Goal: Information Seeking & Learning: Learn about a topic

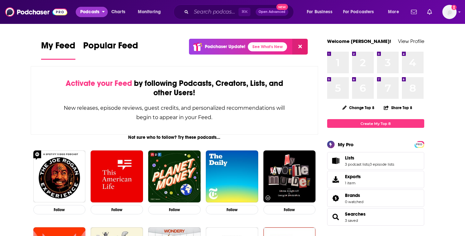
click at [90, 10] on span "Podcasts" at bounding box center [89, 11] width 19 height 9
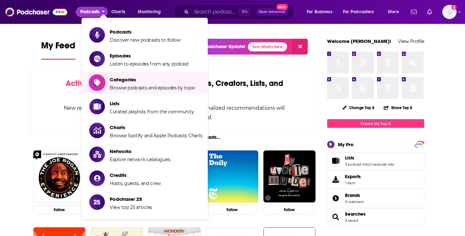
click at [129, 80] on span "Categories" at bounding box center [153, 80] width 86 height 6
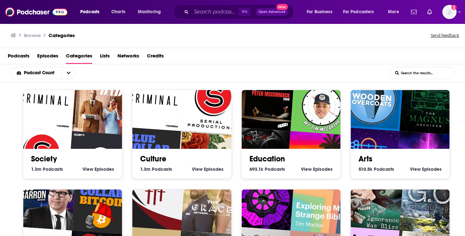
click at [361, 73] on input "List Search Input" at bounding box center [421, 73] width 65 height 12
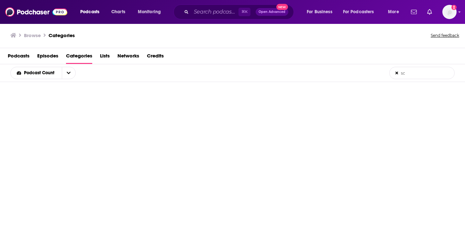
type input "s"
type input "AI"
click at [101, 56] on span "Lists" at bounding box center [105, 57] width 10 height 13
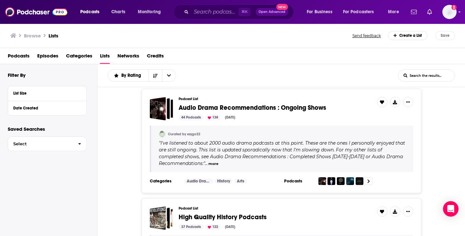
scroll to position [7, 0]
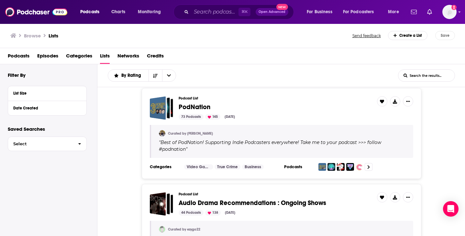
click at [361, 74] on input "List Search Input" at bounding box center [426, 76] width 56 height 12
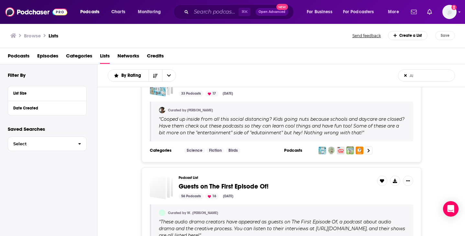
scroll to position [431, 0]
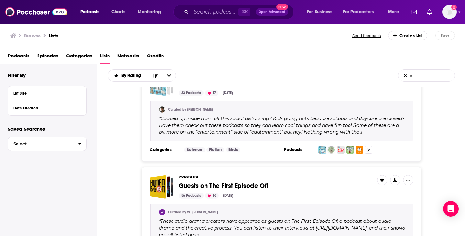
type input "AI"
click at [215, 10] on input "Search podcasts, credits, & more..." at bounding box center [214, 12] width 47 height 10
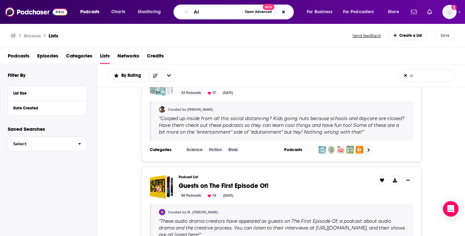
type input "AI"
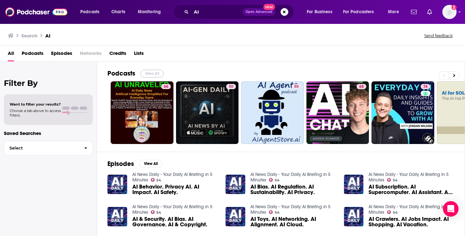
click at [152, 74] on button "View All" at bounding box center [151, 74] width 23 height 8
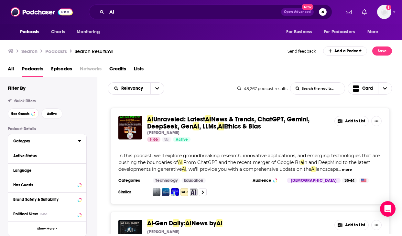
click at [54, 145] on button "Category" at bounding box center [45, 141] width 65 height 8
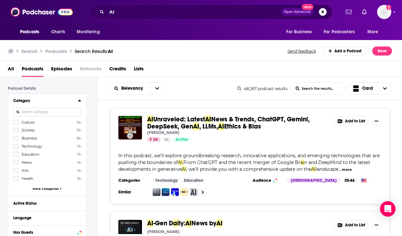
scroll to position [59, 0]
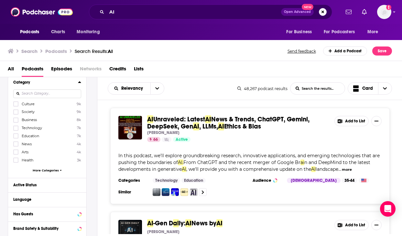
click at [56, 171] on span "More Categories" at bounding box center [46, 171] width 26 height 4
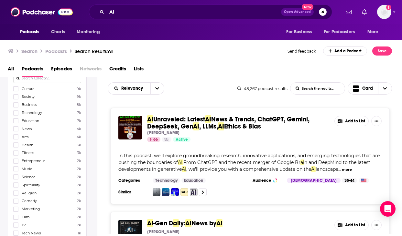
scroll to position [72, 0]
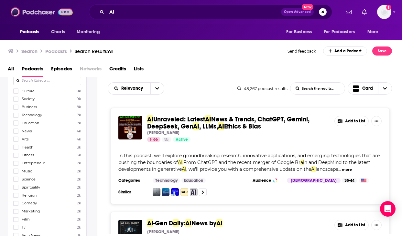
click at [28, 11] on img at bounding box center [42, 12] width 62 height 12
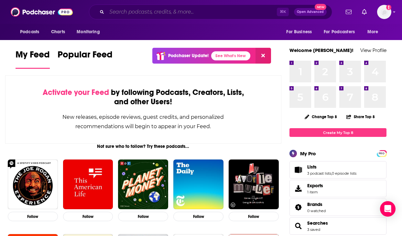
click at [125, 11] on input "Search podcasts, credits, & more..." at bounding box center [192, 12] width 170 height 10
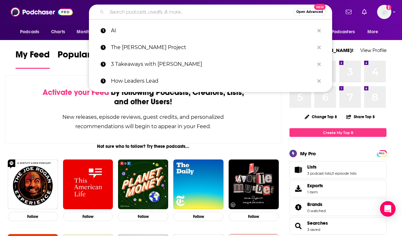
click at [307, 16] on div "Open Advanced New" at bounding box center [210, 12] width 243 height 15
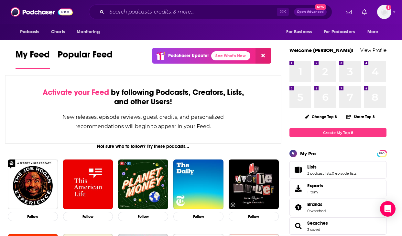
click at [307, 11] on span "Open Advanced" at bounding box center [310, 11] width 27 height 3
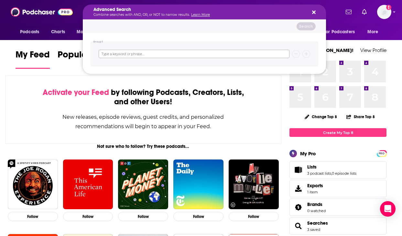
click at [223, 54] on input "Search podcasts, credits, & more..." at bounding box center [194, 54] width 191 height 8
click at [257, 14] on p "Combine searches with AND, OR, or NOT to narrow results. Learn More" at bounding box center [198, 14] width 211 height 3
click at [259, 29] on div "Search" at bounding box center [204, 26] width 243 height 13
click at [312, 12] on button "Search podcasts, credits, & more..." at bounding box center [312, 11] width 5 height 5
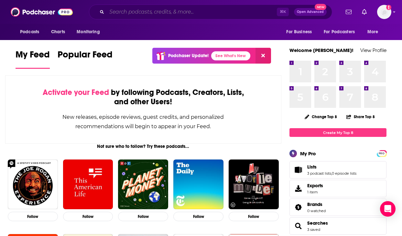
click at [238, 8] on input "Search podcasts, credits, & more..." at bounding box center [192, 12] width 170 height 10
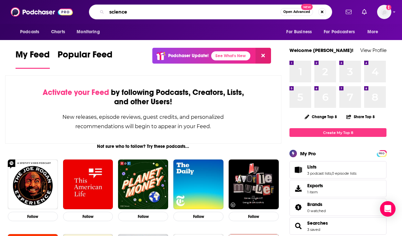
type input "science"
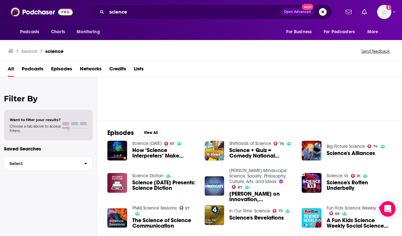
scroll to position [55, 0]
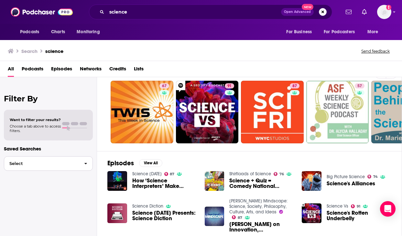
click at [71, 163] on span "Select" at bounding box center [41, 164] width 75 height 4
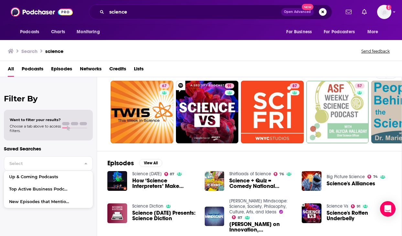
click at [58, 133] on div "Want to filter your results? Choose a tab above to access filters." at bounding box center [48, 125] width 89 height 31
click at [72, 123] on span at bounding box center [74, 123] width 7 height 3
click at [58, 71] on span "Episodes" at bounding box center [61, 70] width 21 height 13
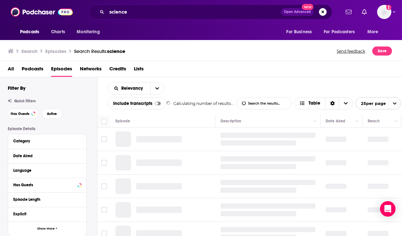
click at [36, 70] on span "Podcasts" at bounding box center [33, 70] width 22 height 13
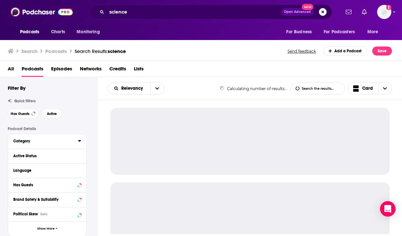
click at [54, 142] on div "Category" at bounding box center [43, 141] width 60 height 5
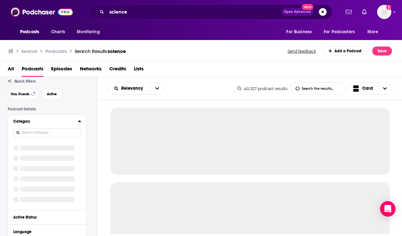
scroll to position [16, 0]
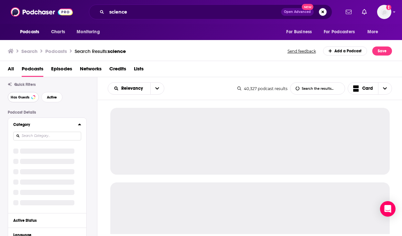
click at [24, 99] on span "Has Guests" at bounding box center [20, 98] width 19 height 4
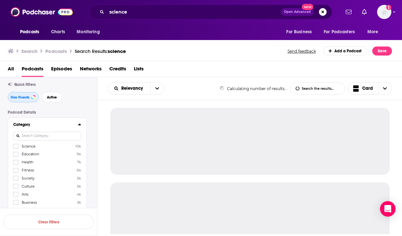
scroll to position [32, 0]
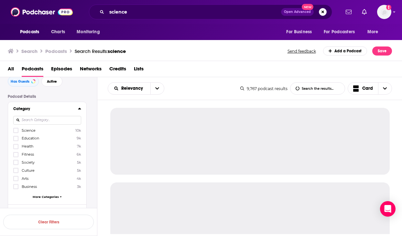
click at [50, 198] on span "More Categories" at bounding box center [46, 197] width 26 height 4
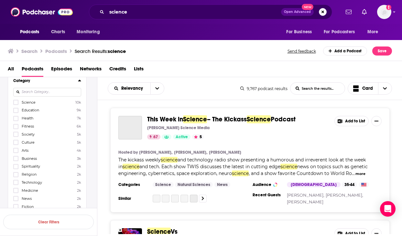
scroll to position [76, 0]
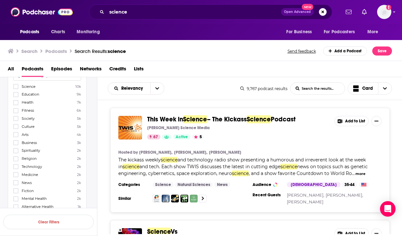
click at [46, 166] on label "Technology 2k" at bounding box center [47, 166] width 68 height 5
click at [16, 169] on input "multiSelectOption-technology-10" at bounding box center [16, 169] width 0 height 0
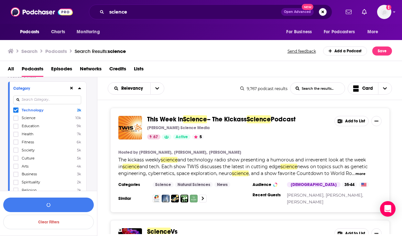
scroll to position [53, 0]
click at [26, 119] on span "Science" at bounding box center [29, 117] width 14 height 5
click at [16, 120] on input "multiSelectOption-science-1" at bounding box center [16, 120] width 0 height 0
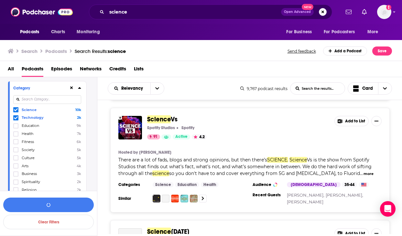
scroll to position [112, 0]
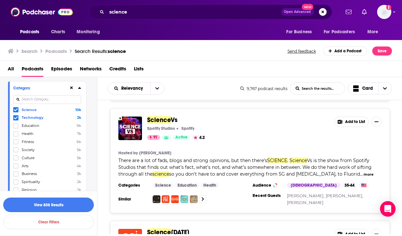
click at [72, 204] on button "View 808 Results" at bounding box center [48, 205] width 91 height 15
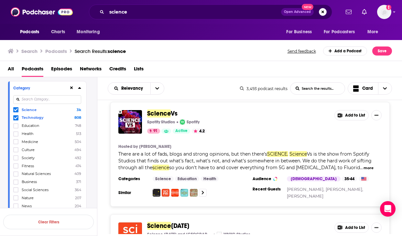
scroll to position [116, 0]
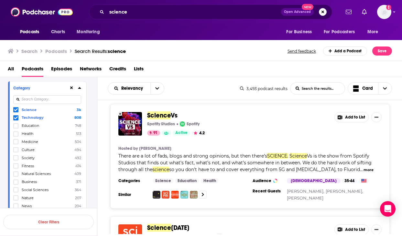
click at [162, 116] on span "Science" at bounding box center [159, 116] width 24 height 8
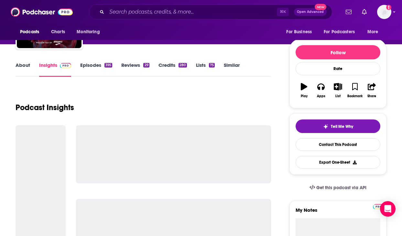
scroll to position [71, 0]
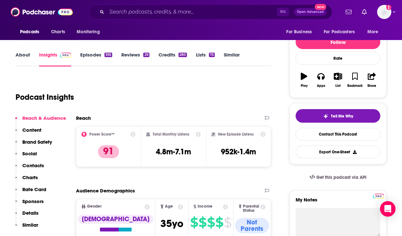
click at [94, 52] on link "Episodes 395" at bounding box center [96, 59] width 32 height 15
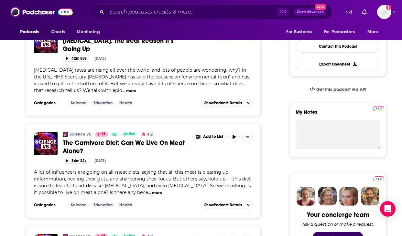
scroll to position [159, 0]
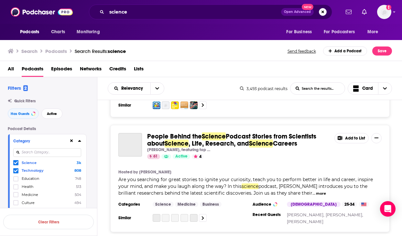
scroll to position [415, 0]
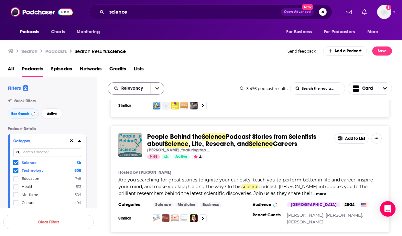
click at [159, 89] on button "open menu" at bounding box center [157, 89] width 14 height 12
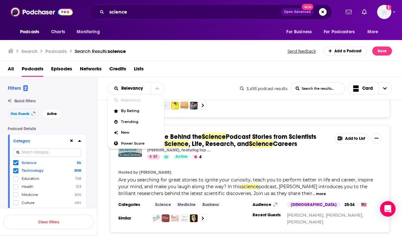
click at [188, 74] on div "All Podcasts Episodes Networks Credits Lists" at bounding box center [202, 70] width 389 height 13
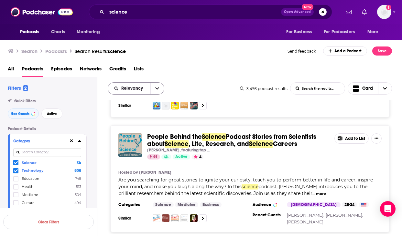
click at [153, 87] on button "open menu" at bounding box center [157, 89] width 14 height 12
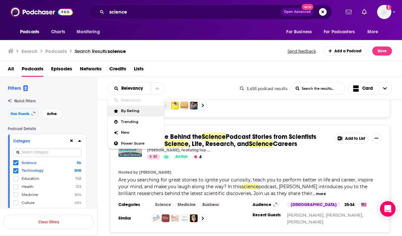
click at [130, 113] on span "By Rating" at bounding box center [140, 111] width 38 height 4
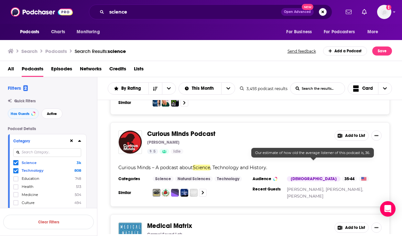
scroll to position [1135, 0]
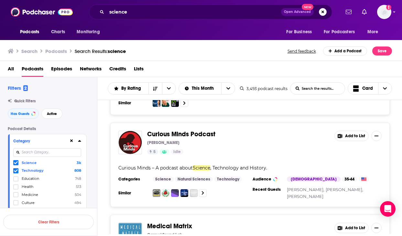
click at [17, 163] on icon at bounding box center [16, 163] width 4 height 3
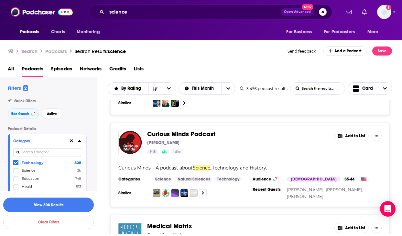
click at [72, 205] on button "View 808 Results" at bounding box center [48, 205] width 91 height 15
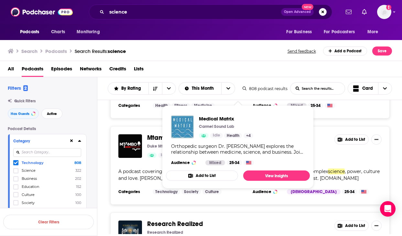
scroll to position [375, 0]
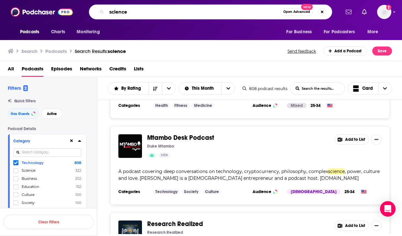
drag, startPoint x: 134, startPoint y: 13, endPoint x: 91, endPoint y: 18, distance: 42.3
click at [91, 18] on div "science Open Advanced New" at bounding box center [210, 12] width 243 height 15
drag, startPoint x: 135, startPoint y: 9, endPoint x: 83, endPoint y: 5, distance: 51.5
click at [83, 5] on div "science Open Advanced New" at bounding box center [210, 12] width 259 height 15
drag, startPoint x: 132, startPoint y: 11, endPoint x: 92, endPoint y: 11, distance: 40.4
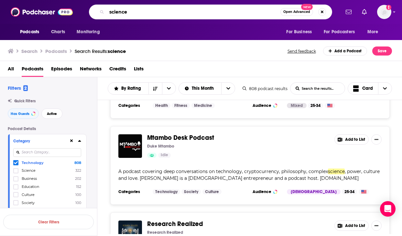
click at [92, 11] on div "science Open Advanced New" at bounding box center [210, 12] width 243 height 15
type input "AI"
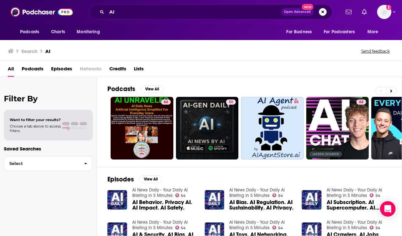
click at [35, 69] on span "Podcasts" at bounding box center [33, 70] width 22 height 13
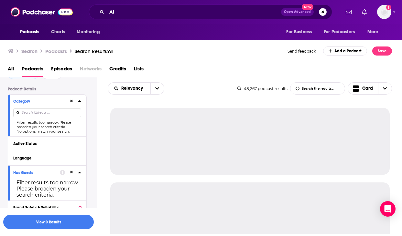
scroll to position [50, 0]
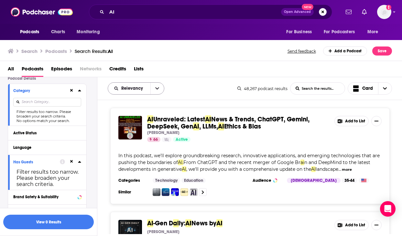
click at [155, 89] on icon "open menu" at bounding box center [157, 88] width 4 height 5
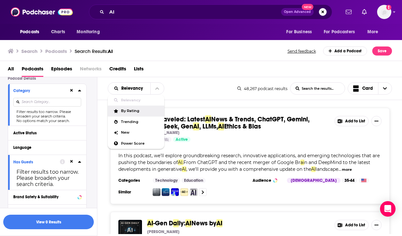
click at [129, 113] on span "By Rating" at bounding box center [140, 111] width 38 height 4
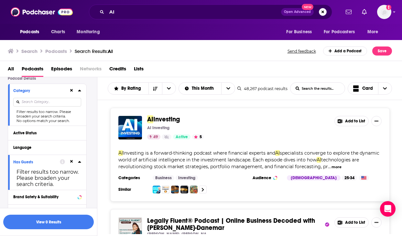
click at [227, 155] on span "Investing is a forward-thinking podcast where financial experts and" at bounding box center [199, 153] width 152 height 6
click at [341, 166] on button "more" at bounding box center [336, 167] width 10 height 5
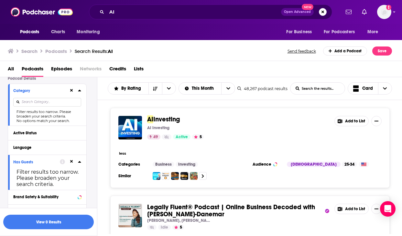
click at [159, 120] on span "Investing" at bounding box center [166, 119] width 27 height 8
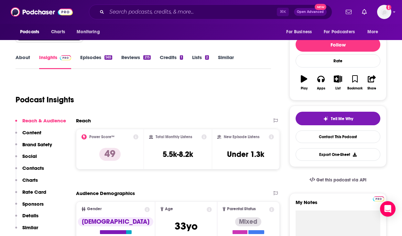
scroll to position [70, 0]
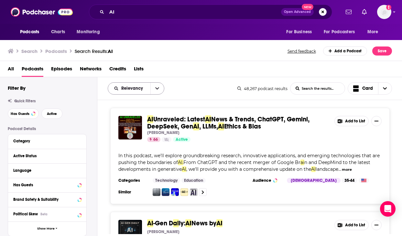
click at [157, 87] on icon "open menu" at bounding box center [157, 88] width 4 height 5
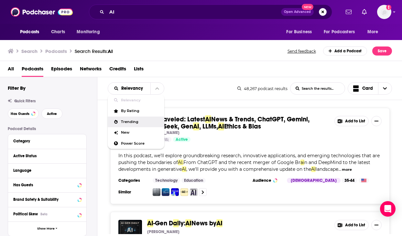
click at [142, 122] on span "Trending" at bounding box center [140, 122] width 38 height 4
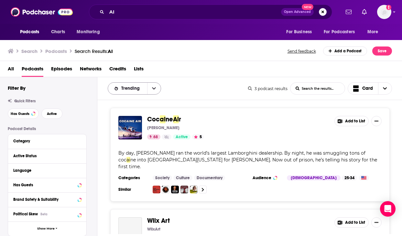
click at [150, 91] on button "open menu" at bounding box center [154, 89] width 14 height 12
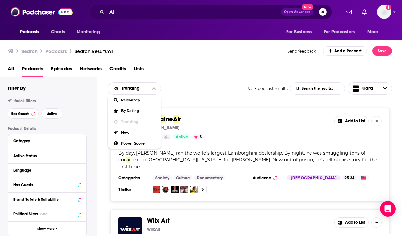
click at [205, 79] on div "Trending Relevancy By Rating Trending New Power Score List Search Input Search …" at bounding box center [249, 88] width 305 height 23
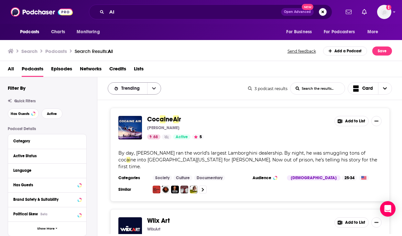
click at [153, 90] on icon "open menu" at bounding box center [154, 89] width 4 height 2
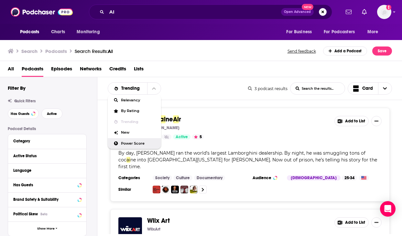
click at [139, 146] on div "Power Score" at bounding box center [134, 143] width 53 height 11
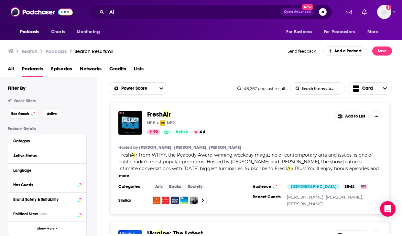
scroll to position [110, 0]
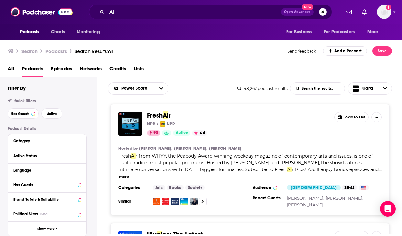
click at [156, 113] on span "Fresh" at bounding box center [155, 116] width 16 height 8
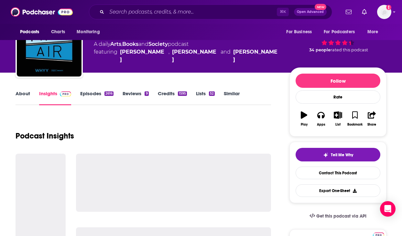
scroll to position [35, 0]
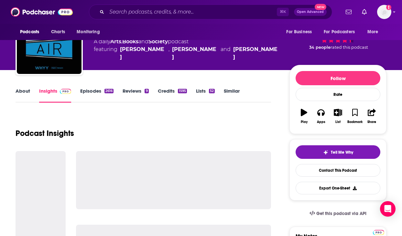
click at [90, 96] on link "Episodes 2616" at bounding box center [96, 95] width 33 height 15
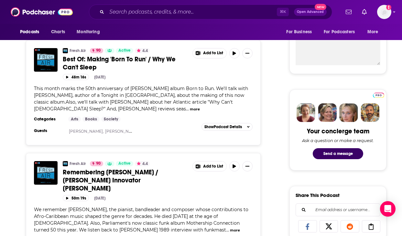
scroll to position [249, 0]
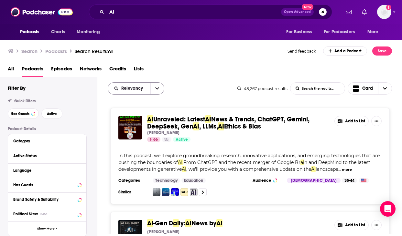
click at [158, 87] on icon "open menu" at bounding box center [157, 88] width 4 height 5
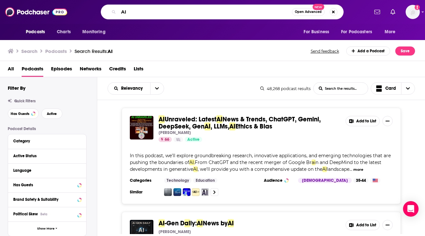
drag, startPoint x: 138, startPoint y: 8, endPoint x: 108, endPoint y: 7, distance: 29.4
click at [108, 8] on div "AI Open Advanced New" at bounding box center [222, 12] width 243 height 15
drag, startPoint x: 135, startPoint y: 13, endPoint x: 92, endPoint y: 11, distance: 43.4
click at [92, 11] on div "AI Open Advanced New" at bounding box center [222, 12] width 293 height 15
paste input "NVIDIA AI Podcast"
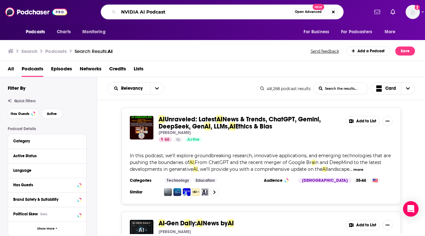
type input "NVIDIA AI Podcast"
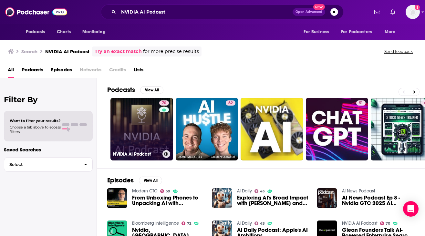
click at [145, 129] on link "70 NVIDIA AI Podcast" at bounding box center [142, 129] width 63 height 63
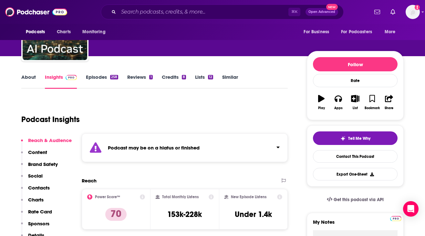
scroll to position [49, 0]
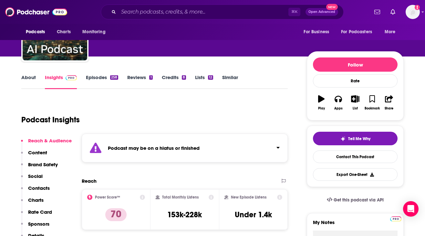
click at [100, 78] on link "Episodes 258" at bounding box center [102, 81] width 32 height 15
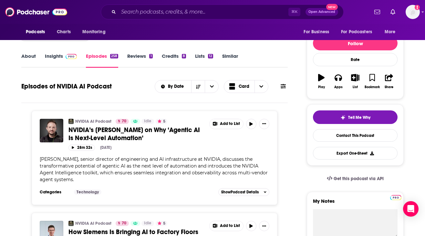
scroll to position [70, 0]
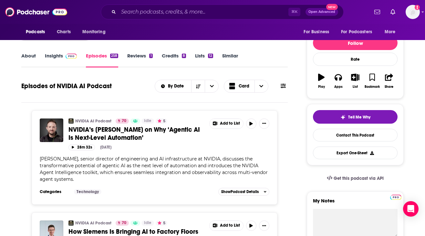
click at [63, 59] on link "Insights" at bounding box center [61, 60] width 32 height 15
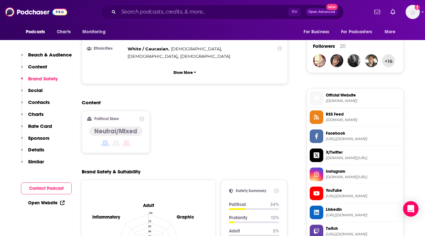
scroll to position [554, 0]
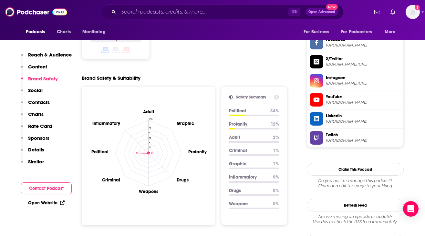
click at [57, 55] on p "Reach & Audience" at bounding box center [50, 55] width 44 height 6
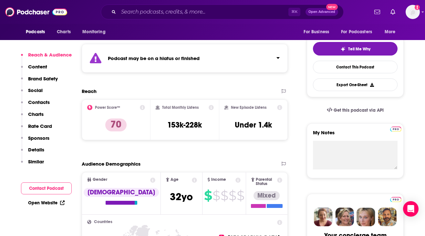
scroll to position [137, 0]
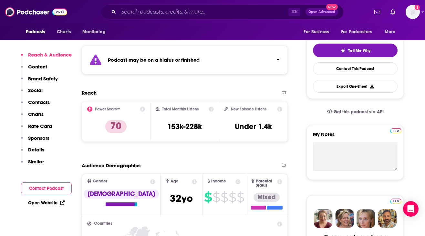
click at [204, 63] on div "Podcast may be on a hiatus or finished" at bounding box center [185, 60] width 206 height 29
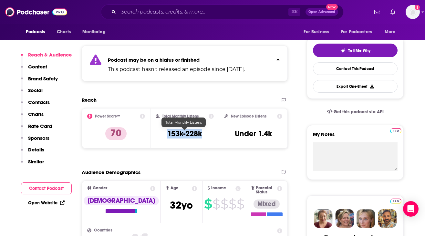
drag, startPoint x: 204, startPoint y: 135, endPoint x: 167, endPoint y: 135, distance: 36.9
click at [167, 135] on div "Total Monthly Listens 153k-228k" at bounding box center [185, 129] width 59 height 30
copy h3 "153k-228k"
click at [148, 12] on input "Search podcasts, credits, & more..." at bounding box center [204, 12] width 170 height 10
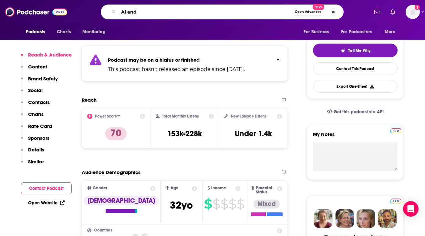
type input "Ai and I"
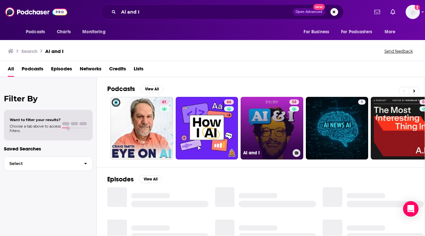
click at [264, 133] on link "58 AI and I" at bounding box center [272, 128] width 63 height 63
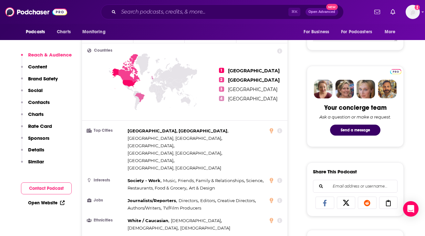
scroll to position [36, 0]
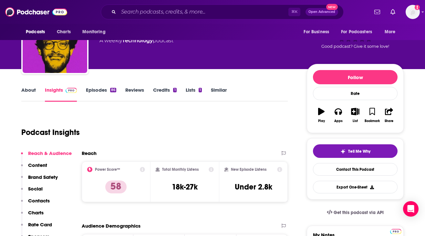
click at [97, 92] on link "Episodes 86" at bounding box center [101, 94] width 30 height 15
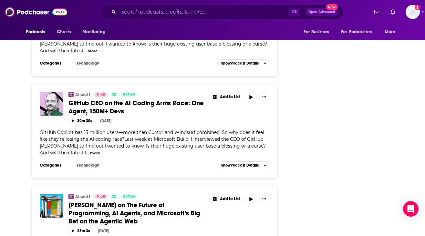
scroll to position [1195, 0]
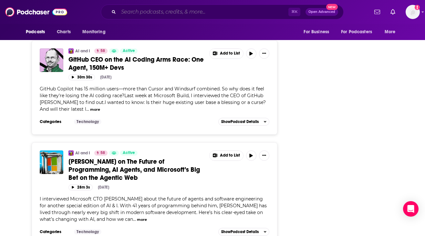
click at [147, 11] on input "Search podcasts, credits, & more..." at bounding box center [204, 12] width 170 height 10
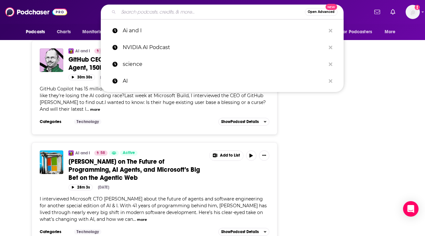
paste input "The Big Technology Podcast"
type input "The Big Technology Podcast"
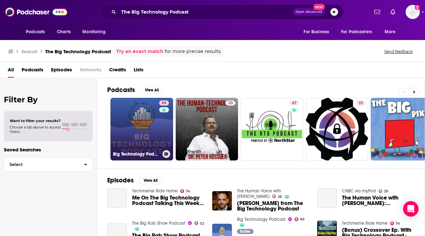
click at [134, 133] on link "69 Big Technology Podcast" at bounding box center [142, 129] width 63 height 63
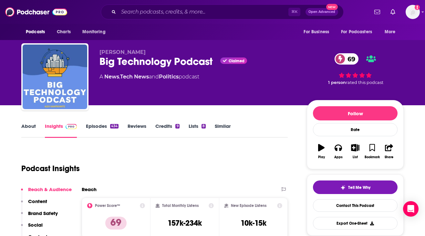
click at [188, 63] on div "Big Technology Podcast Claimed 69" at bounding box center [198, 61] width 197 height 13
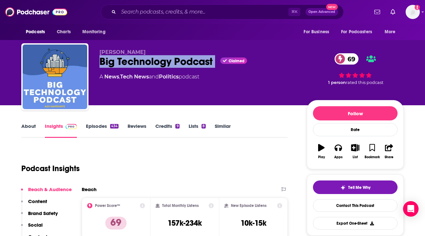
click at [188, 63] on div "Big Technology Podcast Claimed 69" at bounding box center [198, 61] width 197 height 13
copy div "Big Technology Podcast"
click at [183, 11] on input "Search podcasts, credits, & more..." at bounding box center [204, 12] width 170 height 10
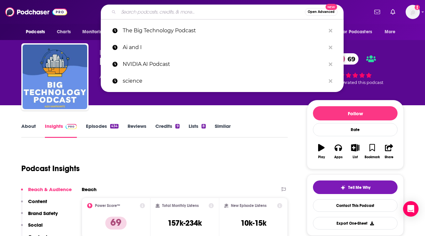
paste input "AI and I"
type input "AI and I"
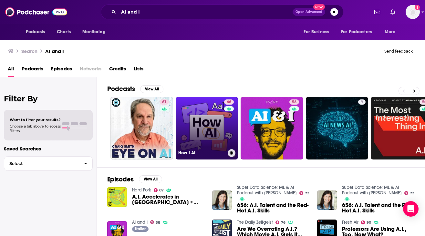
click at [215, 130] on link "66 How I AI" at bounding box center [207, 128] width 63 height 63
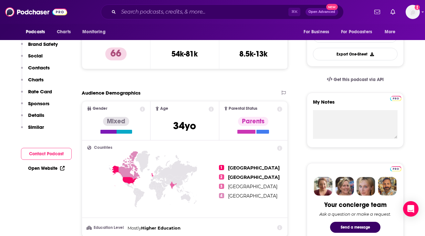
scroll to position [59, 0]
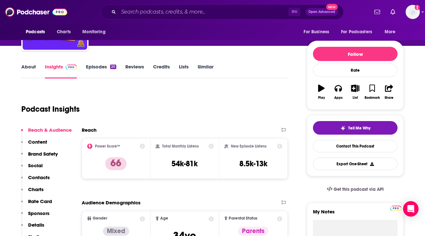
click at [101, 70] on link "Episodes 20" at bounding box center [101, 71] width 30 height 15
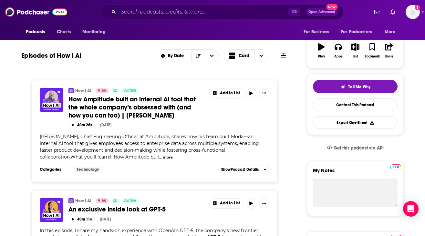
scroll to position [61, 0]
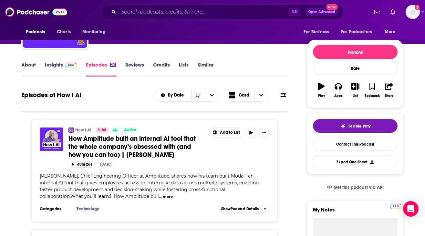
click at [70, 71] on link "Insights" at bounding box center [61, 69] width 32 height 15
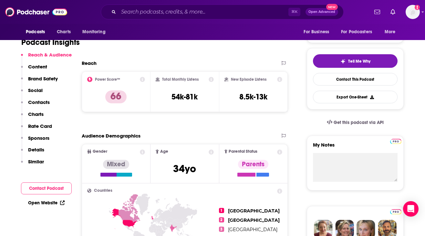
scroll to position [126, 0]
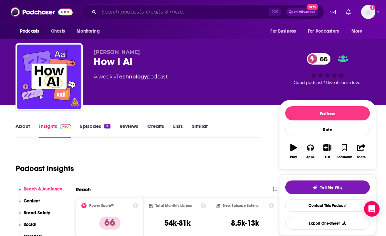
click at [117, 11] on input "Search podcasts, credits, & more..." at bounding box center [184, 12] width 170 height 10
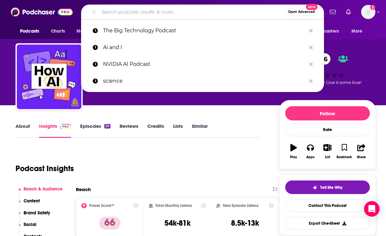
paste input "The TWIML AI"
type input "The TWIML AI"
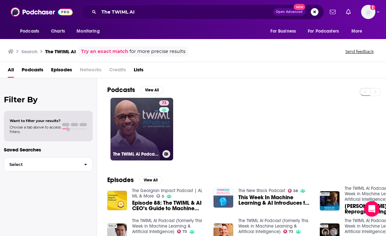
click at [129, 123] on link "73 The TWIML AI Podcast (formerly This Week in Machine Learning & Artificial In…" at bounding box center [142, 129] width 63 height 63
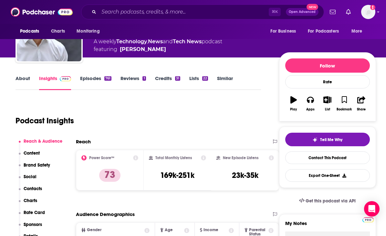
scroll to position [66, 0]
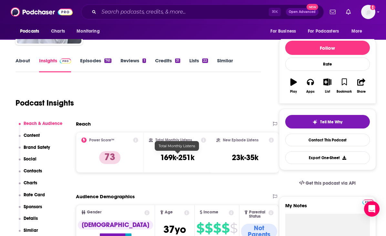
click at [184, 156] on h3 "169k-251k" at bounding box center [177, 158] width 34 height 10
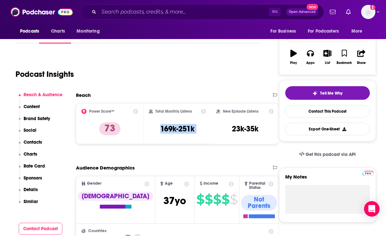
scroll to position [95, 0]
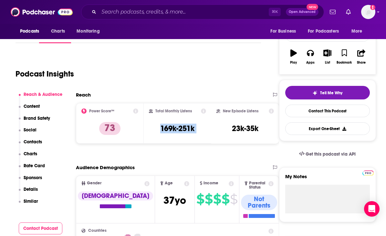
copy div "169k-251k"
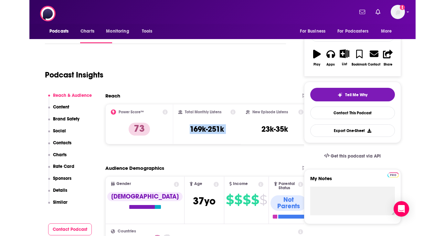
scroll to position [0, 0]
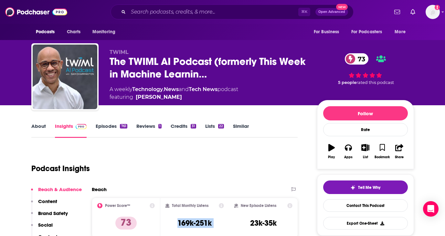
click at [149, 89] on link "Technology" at bounding box center [147, 89] width 31 height 6
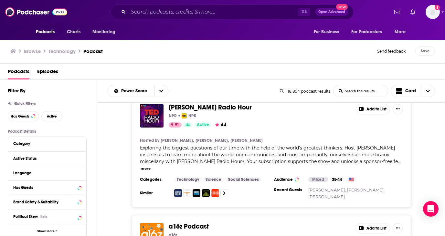
scroll to position [398, 0]
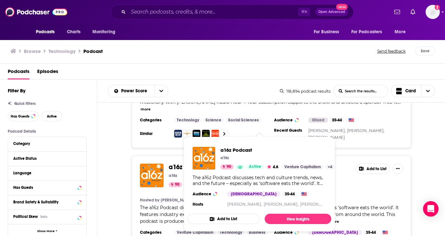
click at [175, 163] on span "a16z Podcast" at bounding box center [189, 167] width 40 height 8
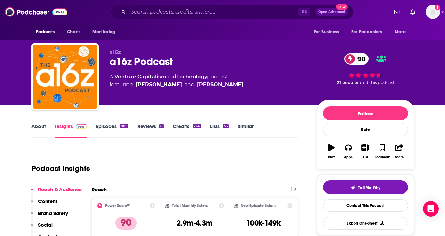
click at [108, 127] on link "Episodes 905" at bounding box center [112, 130] width 32 height 15
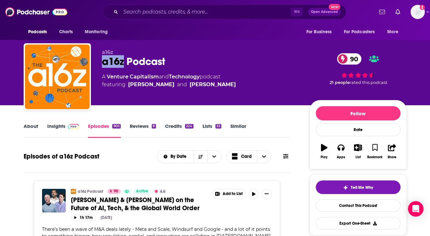
drag, startPoint x: 100, startPoint y: 62, endPoint x: 122, endPoint y: 64, distance: 22.3
click at [123, 64] on div "a16z a16z Podcast 90 A Venture Capitalism and Technology podcast featuring Hann…" at bounding box center [215, 78] width 383 height 70
copy h2 "a16z"
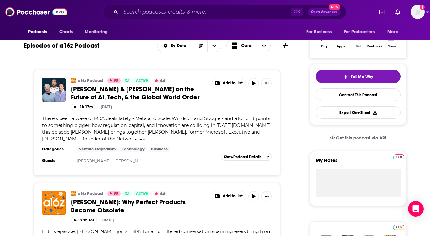
scroll to position [125, 0]
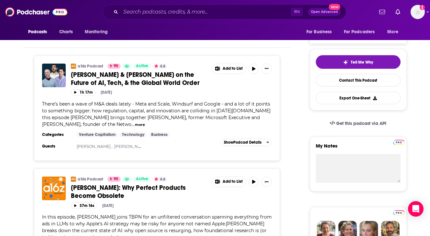
click at [135, 124] on button "more" at bounding box center [140, 124] width 10 height 5
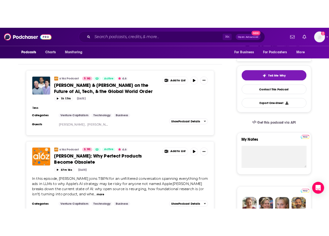
scroll to position [0, 0]
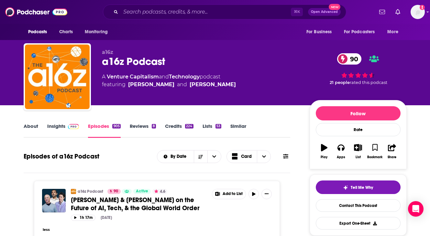
click at [150, 63] on div "a16z Podcast 90" at bounding box center [200, 61] width 197 height 13
drag, startPoint x: 173, startPoint y: 57, endPoint x: 81, endPoint y: 60, distance: 92.9
click at [81, 60] on div "a16z a16z Podcast 90 A Venture Capitalism and Technology podcast featuring Hann…" at bounding box center [215, 78] width 383 height 70
click at [125, 65] on div "a16z Podcast 90" at bounding box center [200, 61] width 197 height 13
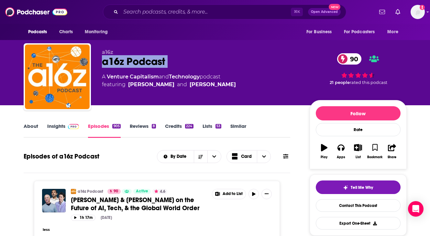
click at [125, 65] on div "a16z Podcast 90" at bounding box center [200, 61] width 197 height 13
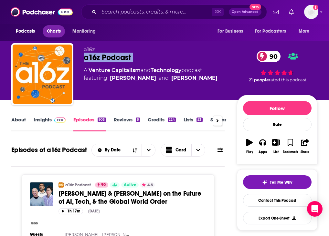
click at [52, 30] on span "Charts" at bounding box center [54, 31] width 14 height 9
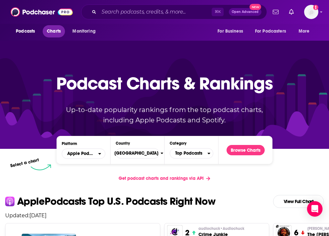
click at [58, 33] on span "Charts" at bounding box center [54, 31] width 14 height 9
click at [95, 155] on span "Apple Podcasts" at bounding box center [80, 153] width 36 height 11
click at [89, 172] on span "Spotify" at bounding box center [83, 174] width 35 height 4
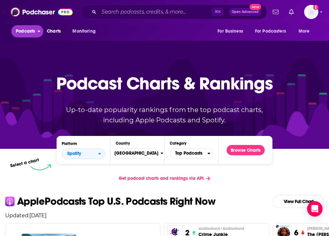
click at [28, 31] on span "Podcasts" at bounding box center [25, 31] width 19 height 9
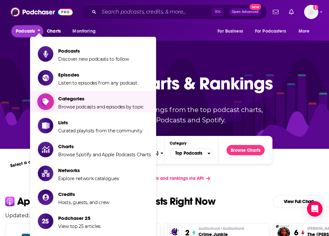
click at [83, 106] on span "Browse podcasts and episodes by topic" at bounding box center [101, 107] width 86 height 6
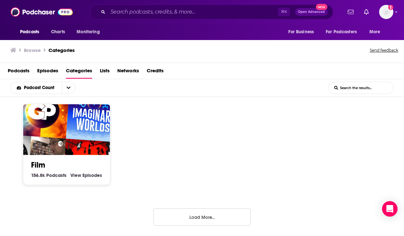
scroll to position [457, 0]
